Goal: Task Accomplishment & Management: Use online tool/utility

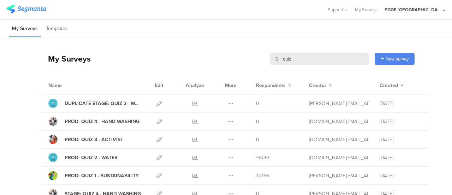
click at [434, 8] on div "PGGE [GEOGRAPHIC_DATA]" at bounding box center [413, 9] width 57 height 7
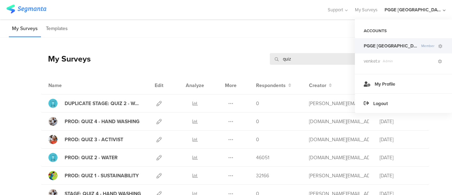
click at [222, 26] on div "My Surveys Templates" at bounding box center [226, 28] width 452 height 18
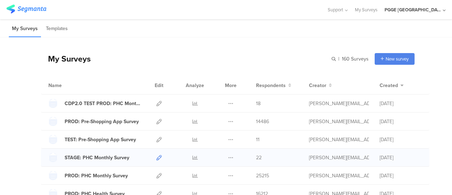
click at [156, 155] on icon at bounding box center [158, 157] width 5 height 5
click at [157, 156] on div at bounding box center [159, 157] width 15 height 18
click at [156, 156] on icon at bounding box center [158, 157] width 5 height 5
click at [156, 155] on icon at bounding box center [158, 157] width 5 height 5
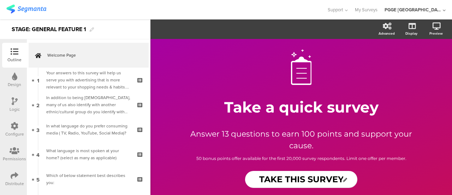
click at [14, 132] on div "Configure" at bounding box center [14, 134] width 19 height 6
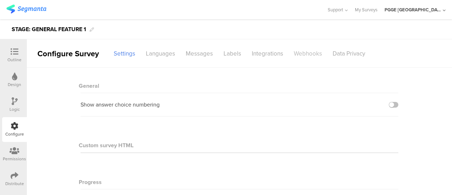
click at [304, 47] on div "Webhooks" at bounding box center [308, 53] width 39 height 12
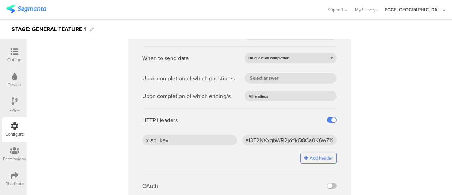
scroll to position [377, 0]
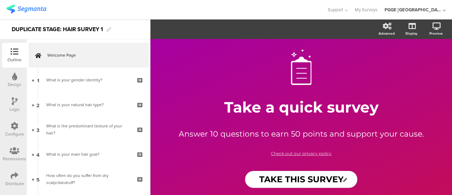
click at [9, 103] on div "Logic" at bounding box center [14, 104] width 25 height 25
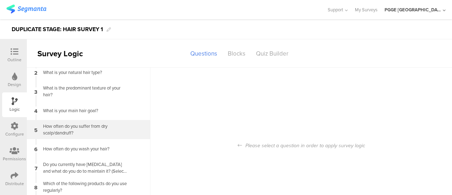
scroll to position [35, 0]
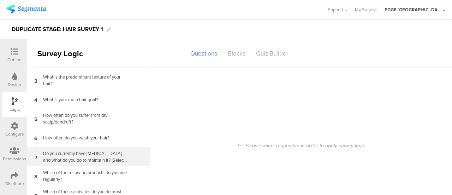
click at [78, 152] on div "Do you currently have facial hair and what do you do to maintain it? (Select al…" at bounding box center [83, 156] width 88 height 13
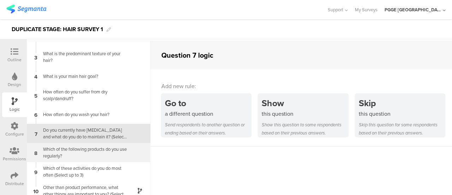
scroll to position [35, 0]
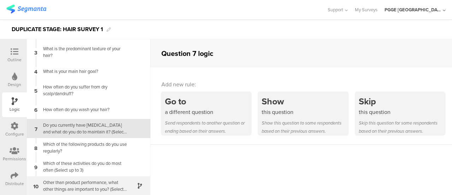
click at [108, 182] on div "Other than product performance, what other things are important to you? (Select…" at bounding box center [83, 185] width 88 height 13
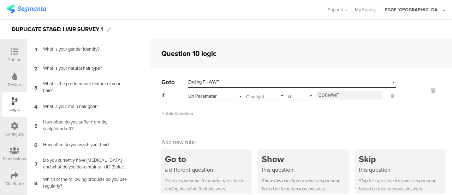
scroll to position [35, 0]
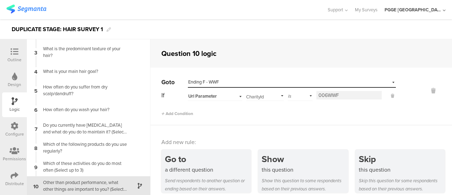
click at [16, 50] on icon at bounding box center [15, 52] width 8 height 8
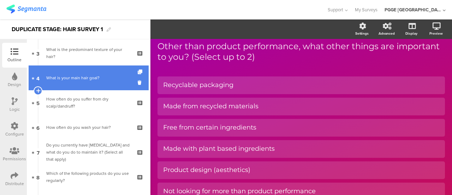
scroll to position [76, 0]
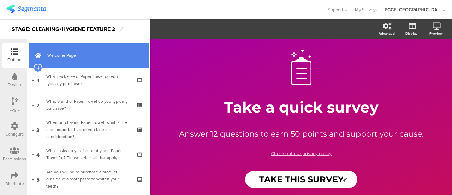
click at [115, 49] on link "Welcome Page" at bounding box center [89, 55] width 120 height 25
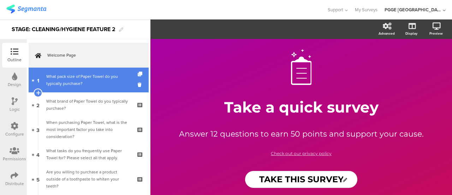
click at [83, 78] on div "What pack size of Paper Towel do you typically purchase?" at bounding box center [88, 80] width 84 height 14
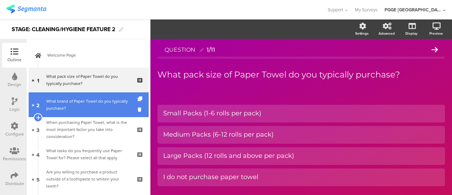
click at [94, 104] on div "What brand of Paper Towel do you typically purchase?" at bounding box center [88, 104] width 84 height 14
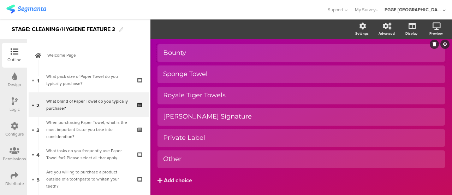
scroll to position [72, 0]
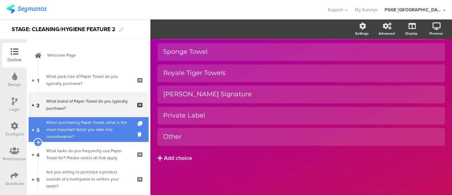
click at [76, 118] on link "3 When purchasing Paper Towel, what is the most important factor you take into …" at bounding box center [89, 129] width 120 height 25
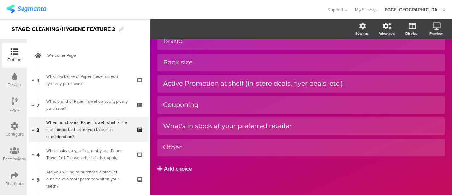
scroll to position [83, 0]
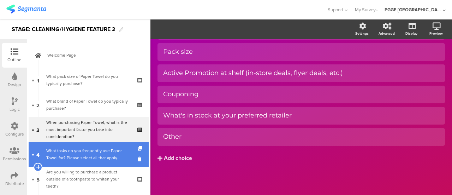
click at [73, 150] on div "What tasks do you frequently use Paper Towel for? Please select all that apply." at bounding box center [88, 154] width 84 height 14
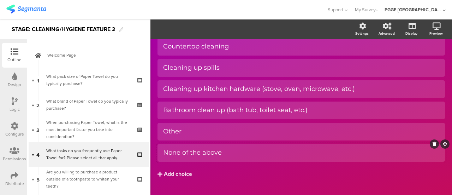
scroll to position [125, 0]
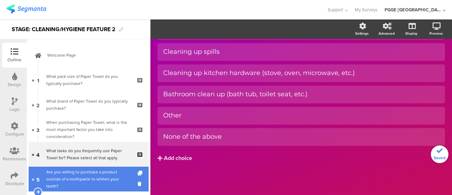
click at [98, 170] on div "Are you willing to purchase a product outside of a toothpaste to whiten your te…" at bounding box center [88, 178] width 84 height 21
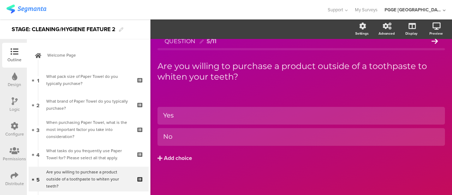
scroll to position [71, 0]
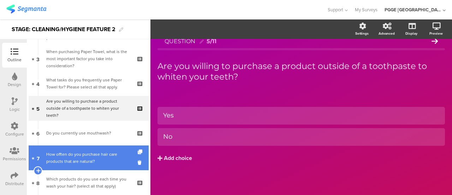
click at [84, 154] on div "How offten do you purchase hair care products that are natural?" at bounding box center [88, 157] width 84 height 14
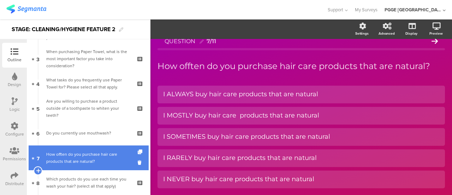
scroll to position [19, 0]
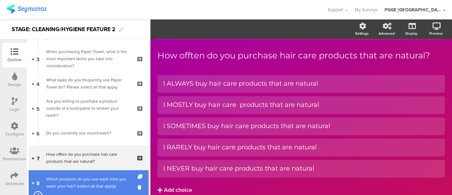
click at [83, 179] on div "Which products do you use each time you wash your hair? (select all that apply)" at bounding box center [88, 182] width 84 height 14
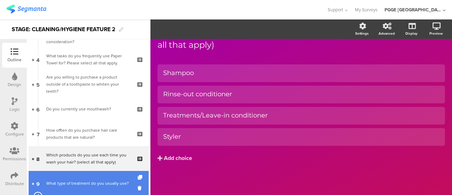
scroll to position [106, 0]
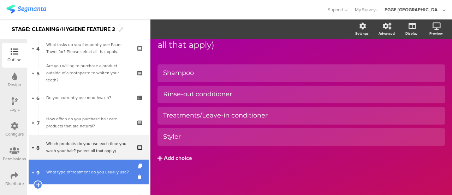
click at [76, 168] on div "What type of treatment do you usually use?" at bounding box center [88, 171] width 84 height 7
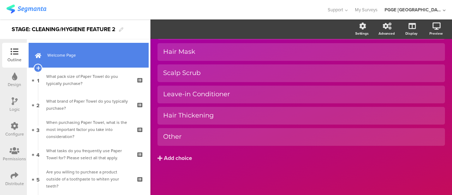
click at [92, 52] on span "Welcome Page" at bounding box center [92, 55] width 90 height 7
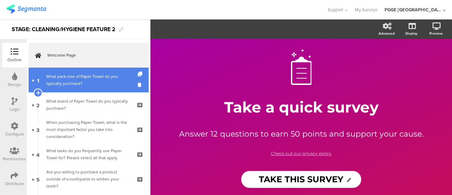
click at [89, 77] on div "What pack size of Paper Towel do you typically purchase?" at bounding box center [88, 80] width 84 height 14
